Goal: Information Seeking & Learning: Learn about a topic

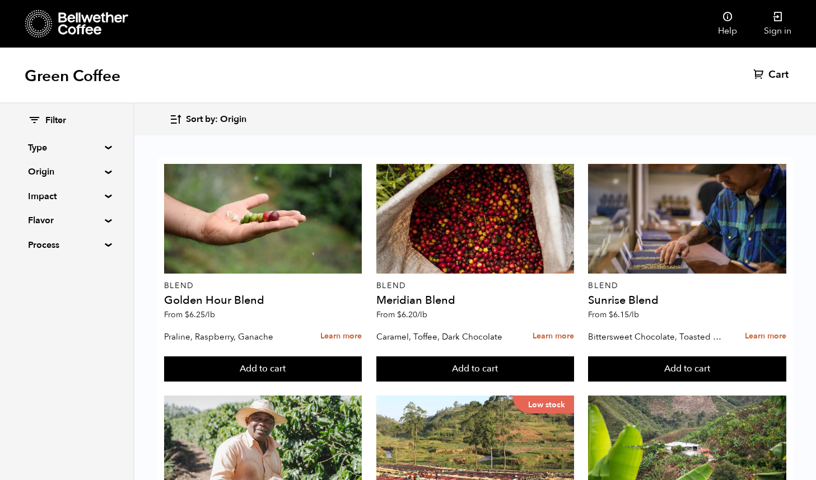
scroll to position [910, 0]
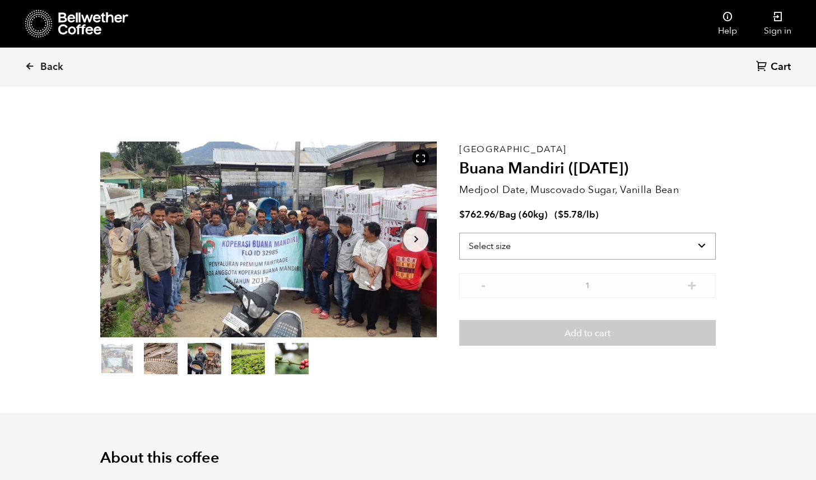
select select "bag-3"
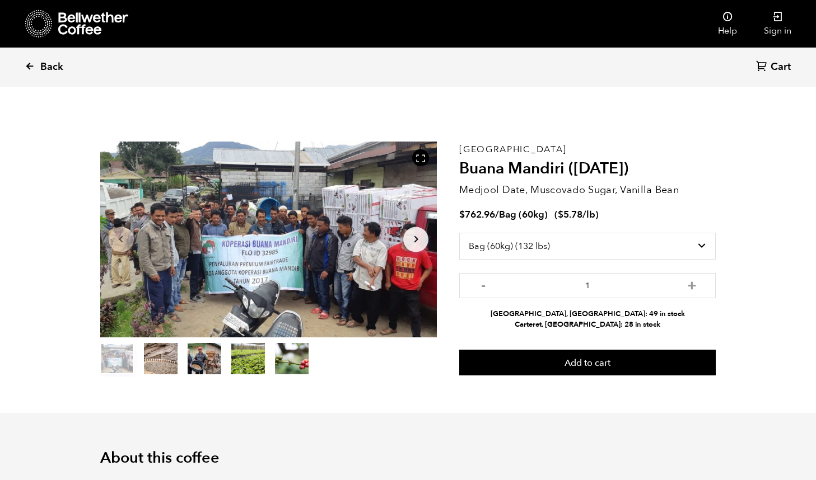
click at [35, 65] on icon at bounding box center [30, 66] width 10 height 10
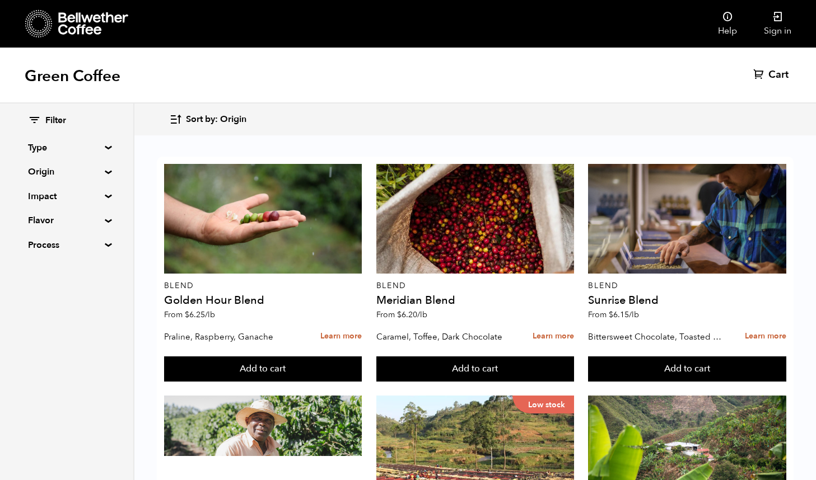
scroll to position [578, 0]
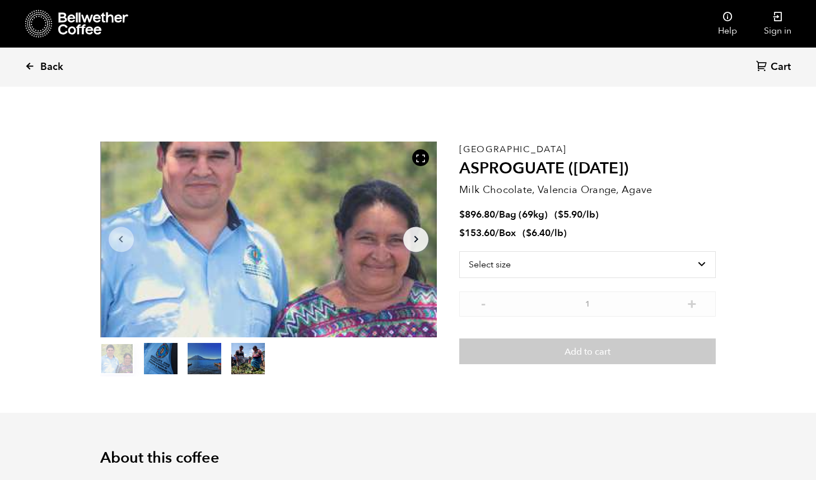
click at [40, 65] on span "Back" at bounding box center [51, 66] width 23 height 13
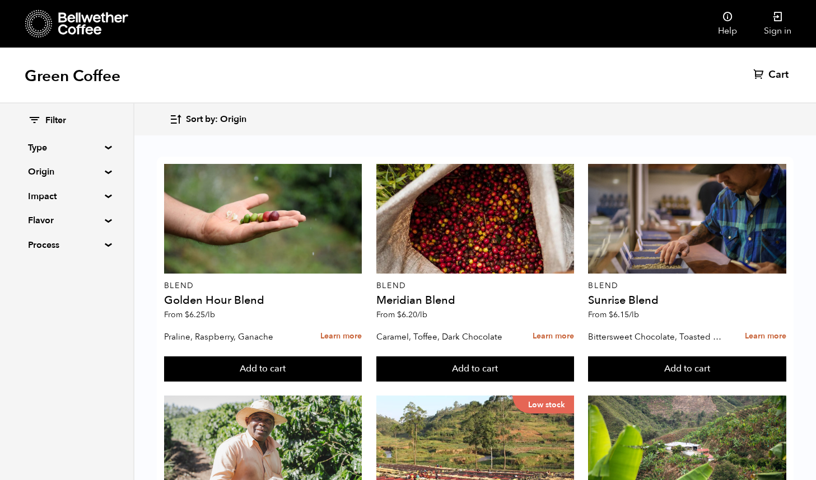
click at [104, 171] on summary "Origin" at bounding box center [66, 171] width 77 height 13
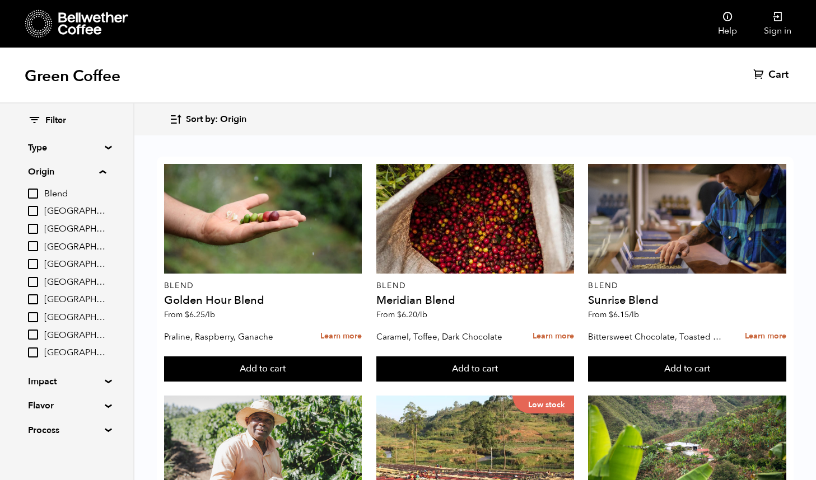
click at [33, 297] on input "[GEOGRAPHIC_DATA]" at bounding box center [33, 299] width 10 height 10
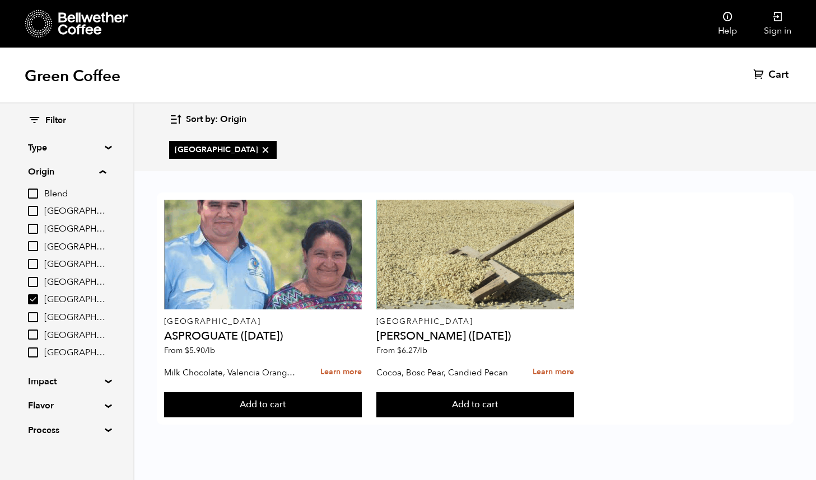
click at [33, 297] on input "[GEOGRAPHIC_DATA]" at bounding box center [33, 299] width 10 height 10
checkbox input "false"
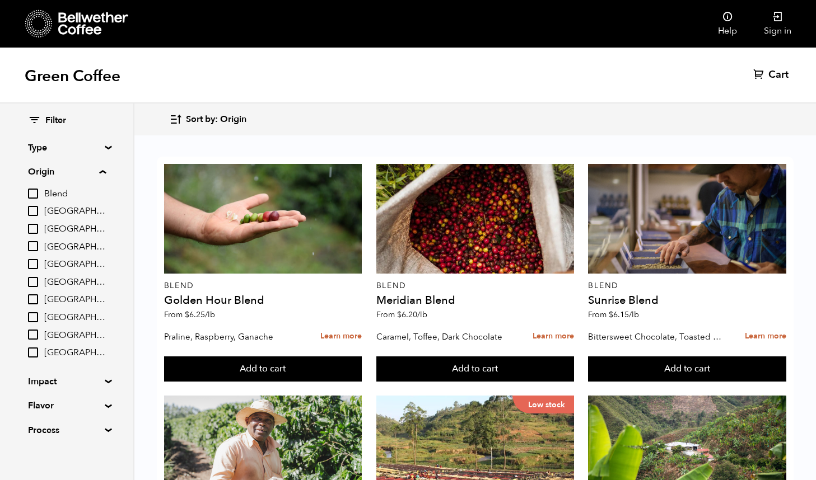
click at [104, 170] on summary "Origin" at bounding box center [67, 171] width 78 height 13
